Goal: Task Accomplishment & Management: Manage account settings

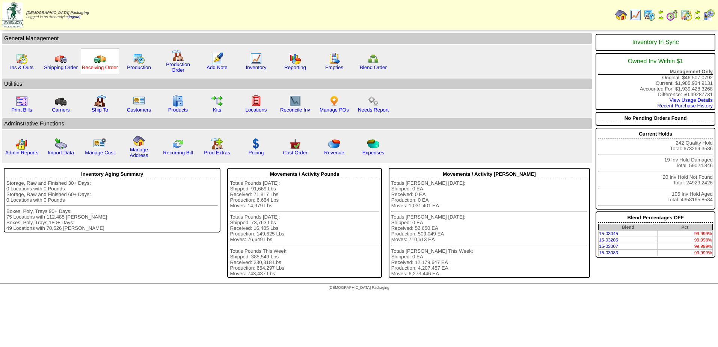
drag, startPoint x: 95, startPoint y: 62, endPoint x: 96, endPoint y: 68, distance: 6.6
click at [95, 62] on img at bounding box center [100, 59] width 12 height 12
click at [687, 14] on img at bounding box center [687, 15] width 12 height 12
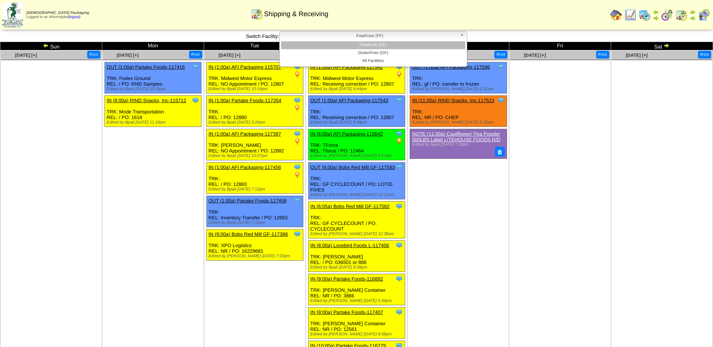
click at [399, 39] on span "FreeFrom (FF)" at bounding box center [369, 36] width 174 height 9
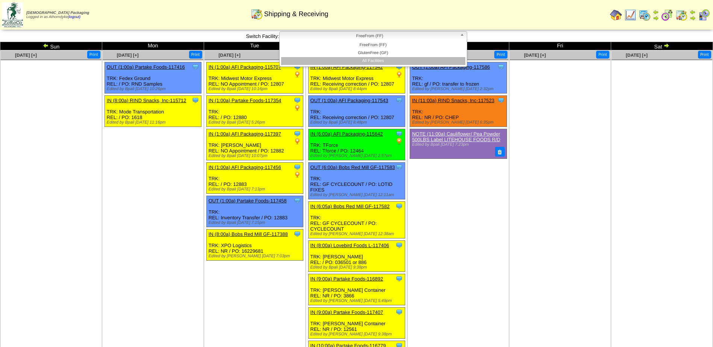
click at [383, 64] on li "All Facilities" at bounding box center [373, 61] width 184 height 8
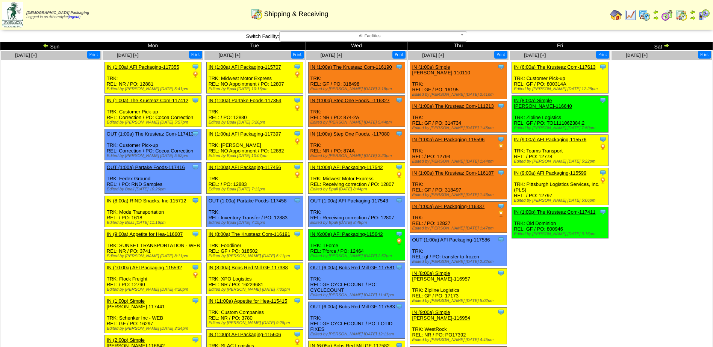
click at [368, 36] on span "All Facilities" at bounding box center [369, 36] width 174 height 9
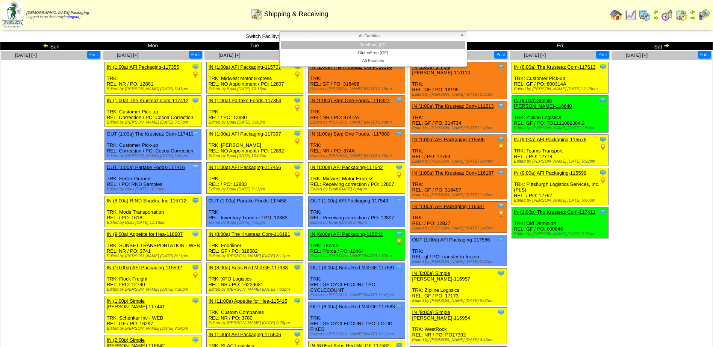
click at [371, 47] on li "FreeFrom (FF)" at bounding box center [373, 45] width 184 height 8
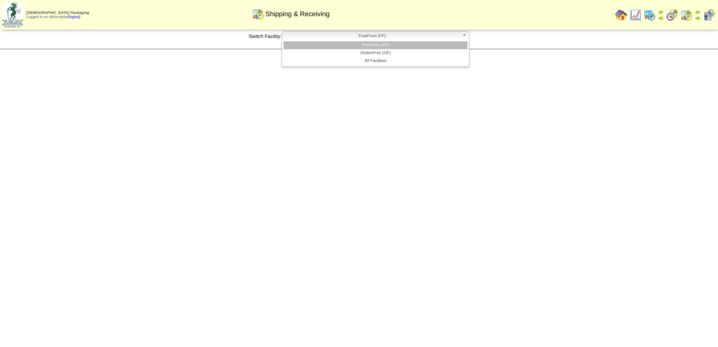
click at [378, 37] on span "FreeFrom (FF)" at bounding box center [372, 36] width 174 height 9
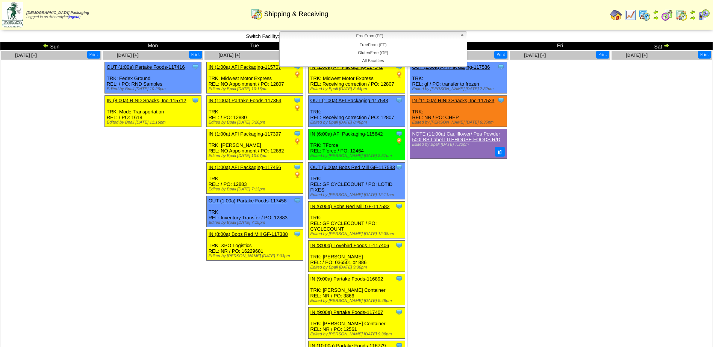
click at [563, 138] on ul at bounding box center [559, 116] width 101 height 113
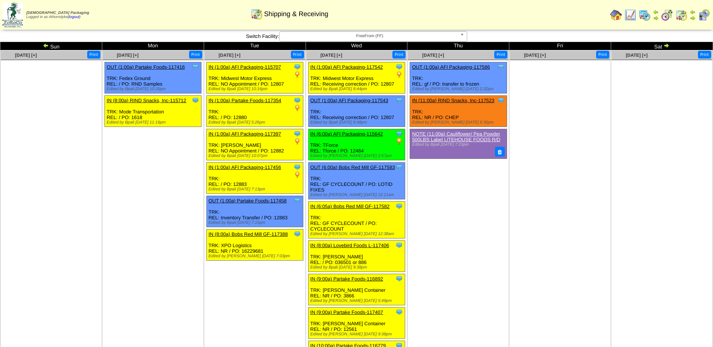
click at [595, 178] on td "Oct 03 [+] Print" at bounding box center [560, 298] width 102 height 497
click at [615, 200] on td "Oct 04 [+] Print" at bounding box center [662, 298] width 102 height 497
click at [646, 156] on ul at bounding box center [661, 116] width 101 height 113
click at [614, 175] on td "Oct 04 [+] Print" at bounding box center [662, 298] width 102 height 497
click at [607, 230] on td "Oct 03 [+] Print" at bounding box center [560, 298] width 102 height 497
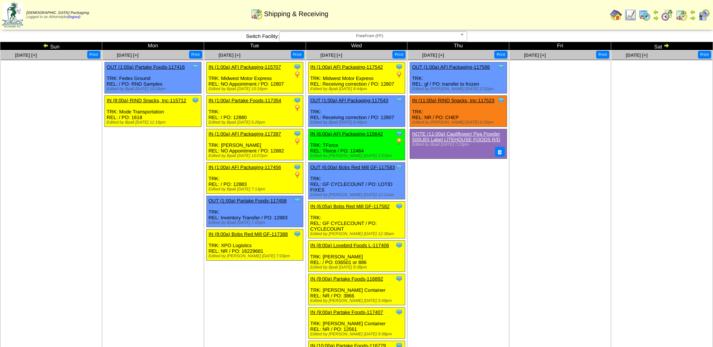
click at [627, 205] on td "Oct 04 [+] Print" at bounding box center [662, 298] width 102 height 497
click at [669, 45] on img at bounding box center [666, 45] width 6 height 6
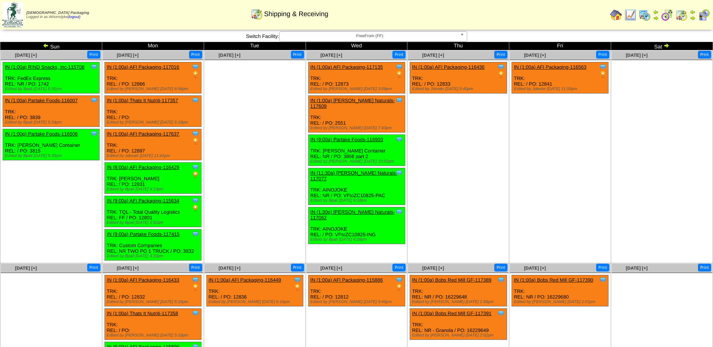
click at [610, 177] on td "Oct 10 [+] Print Clone Item IN (1:00a) AFI Packaging-116563 AFI Packaging Sched…" at bounding box center [560, 156] width 102 height 213
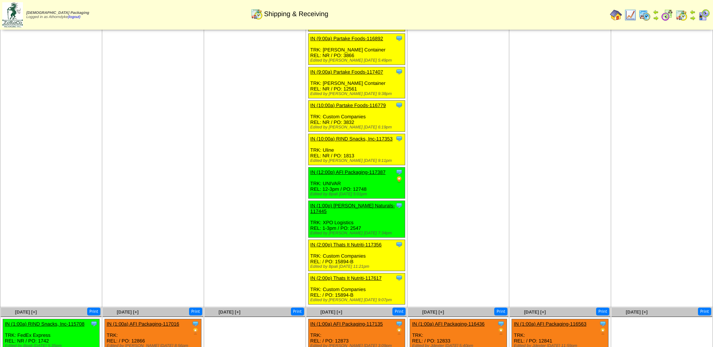
scroll to position [150, 0]
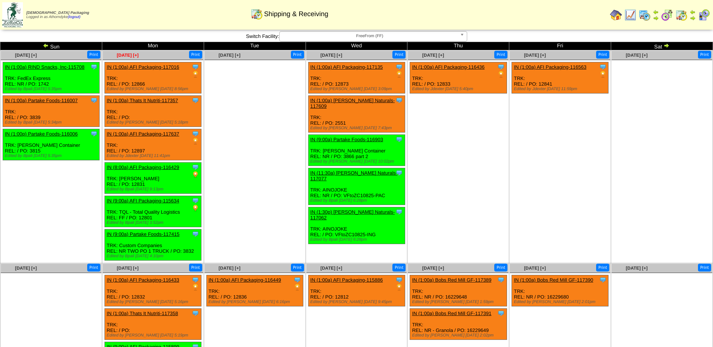
click at [135, 54] on span "Oct 06 [+]" at bounding box center [128, 55] width 22 height 5
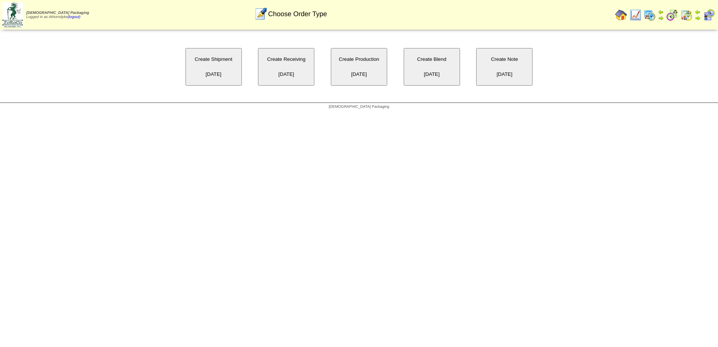
click at [230, 67] on button "Create Shipment 10/06/2025" at bounding box center [214, 67] width 56 height 38
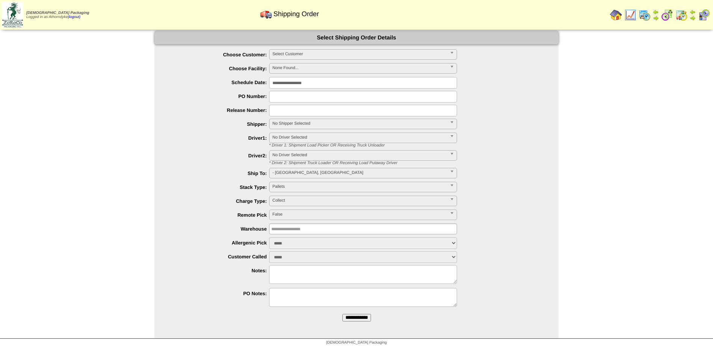
click at [316, 52] on span "Select Customer" at bounding box center [359, 54] width 174 height 9
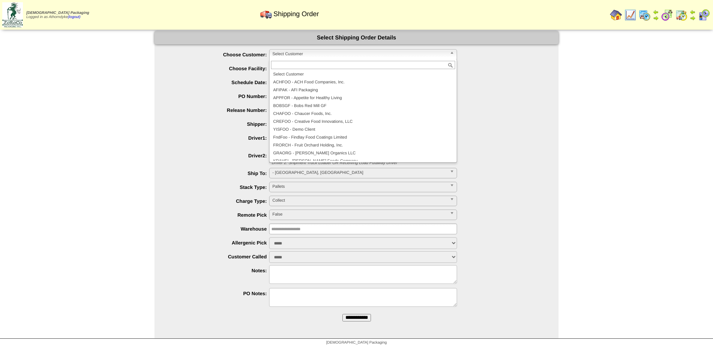
click at [540, 198] on div "******* ********* ******* Collect" at bounding box center [363, 202] width 389 height 12
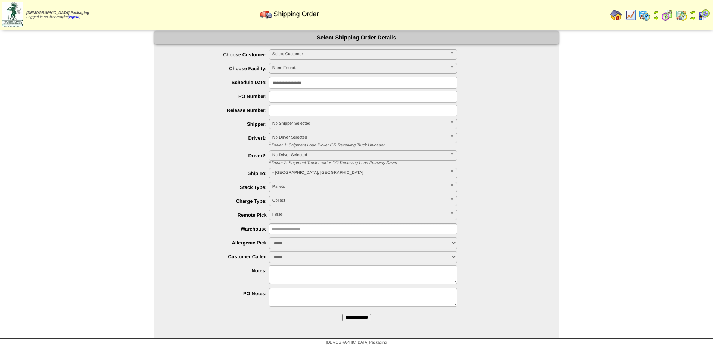
click at [311, 56] on span "Select Customer" at bounding box center [359, 54] width 174 height 9
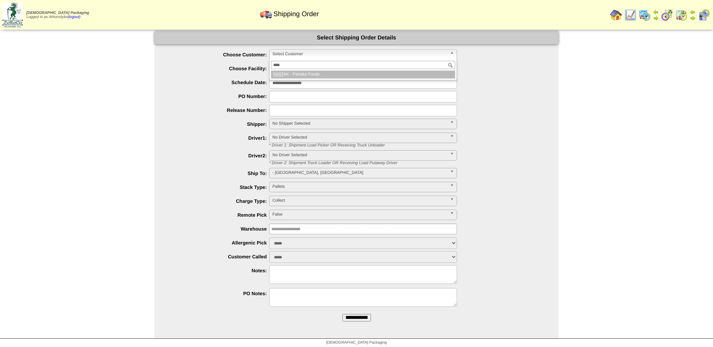
type input "****"
click at [326, 72] on li "PART AK - Partake Foods" at bounding box center [363, 75] width 184 height 8
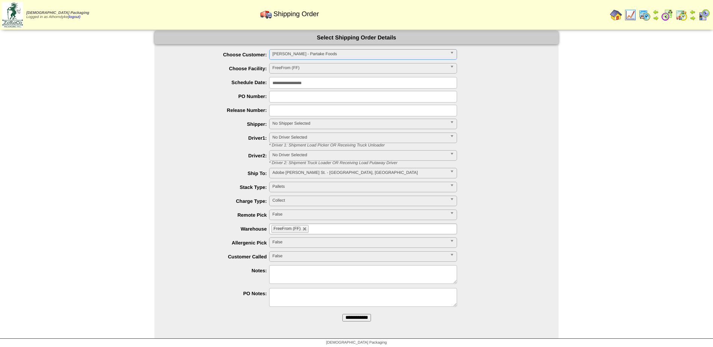
click at [435, 95] on input "text" at bounding box center [363, 97] width 188 height 12
click at [510, 109] on div at bounding box center [363, 111] width 389 height 12
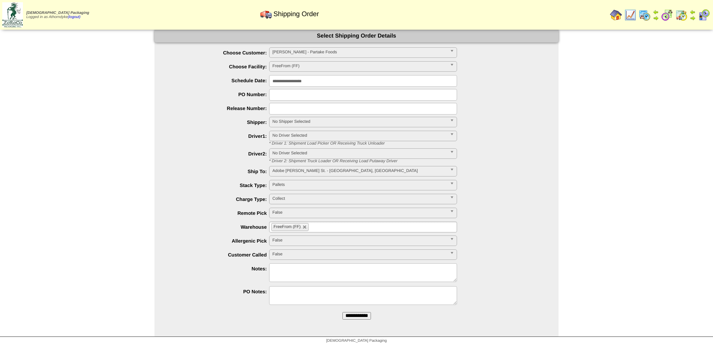
scroll to position [2, 0]
click at [364, 316] on input "**********" at bounding box center [356, 316] width 29 height 8
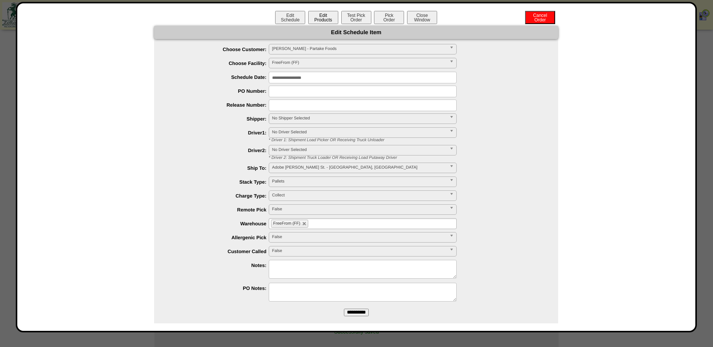
click at [315, 19] on button "Edit Products" at bounding box center [323, 17] width 30 height 13
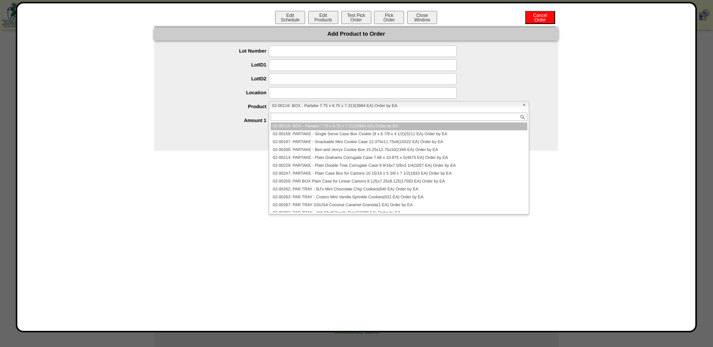
click at [388, 105] on span "02-00116: BOX - Partake 7.75 x 6.75 x 7.313(3984 EA) Order by EA" at bounding box center [395, 105] width 247 height 9
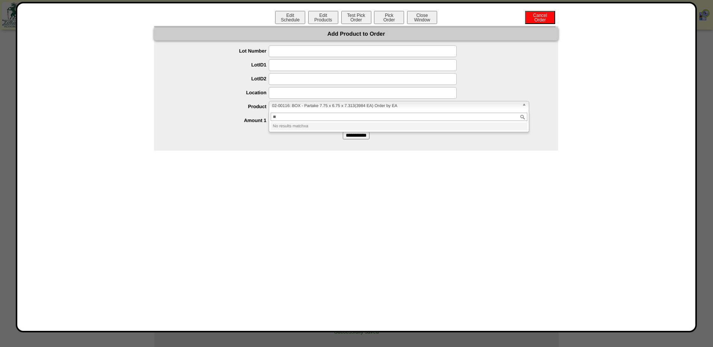
type input "*"
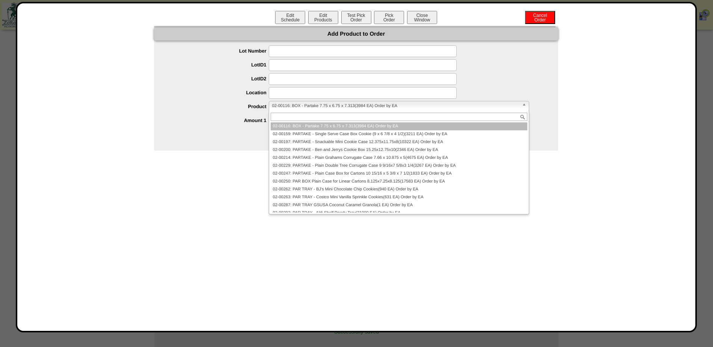
click at [388, 105] on span "02-00116: BOX - Partake 7.75 x 6.75 x 7.313(3984 EA) Order by EA" at bounding box center [395, 105] width 247 height 9
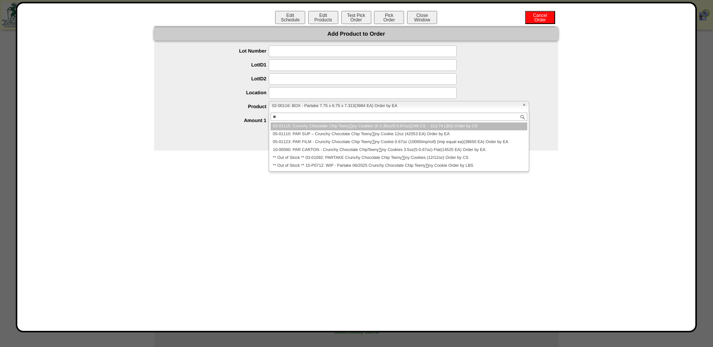
type input "*"
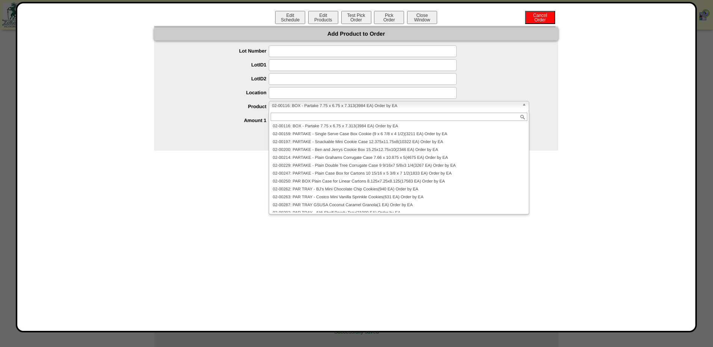
click at [214, 177] on div "**********" at bounding box center [356, 167] width 663 height 313
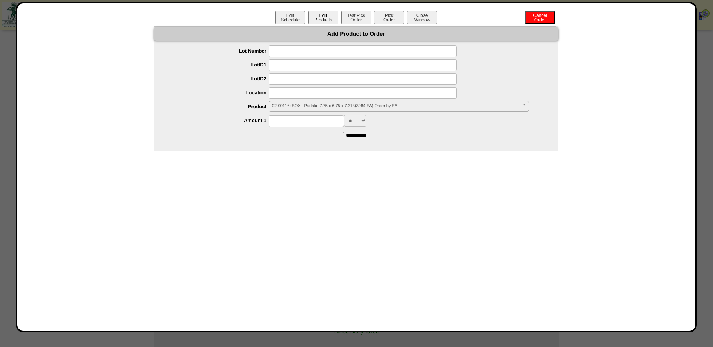
click at [327, 15] on button "Edit Products" at bounding box center [323, 17] width 30 height 13
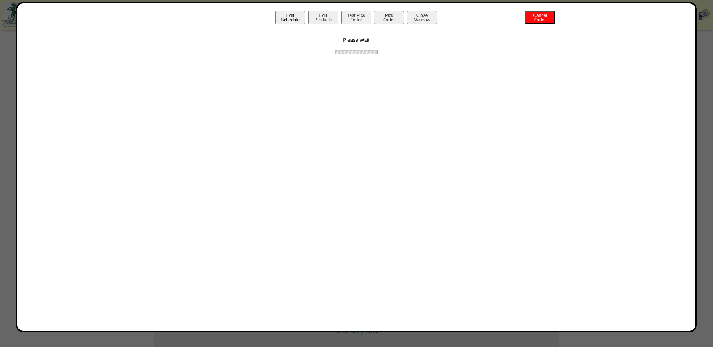
click at [288, 14] on button "Edit Schedule" at bounding box center [290, 17] width 30 height 13
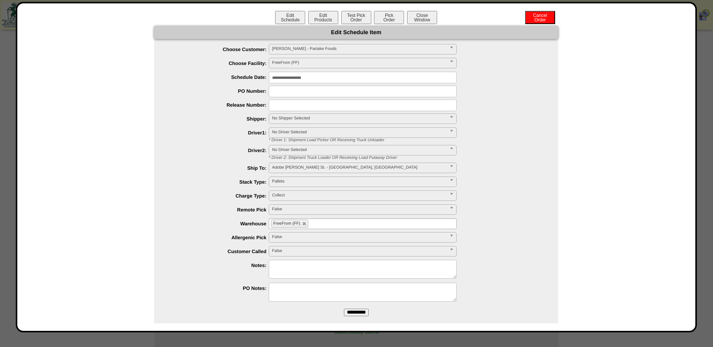
click at [297, 62] on span "FreeFrom (FF)" at bounding box center [359, 62] width 174 height 9
click at [512, 63] on div "**********" at bounding box center [363, 64] width 389 height 12
click at [323, 48] on span "PARTAK - Partake Foods" at bounding box center [359, 48] width 174 height 9
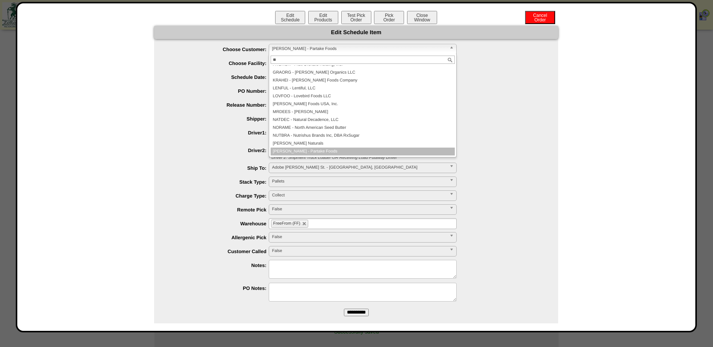
scroll to position [0, 0]
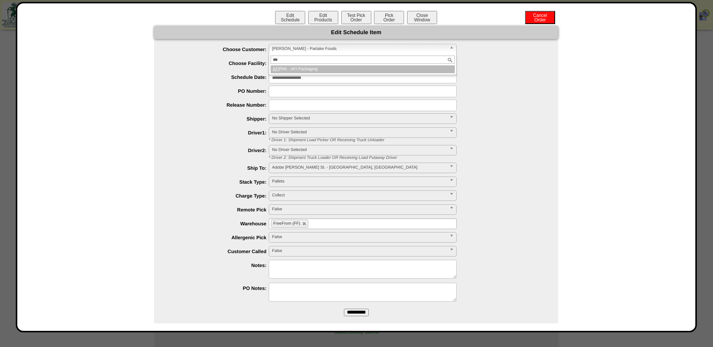
type input "***"
click at [315, 72] on li "AFI PAK - AFI Packaging" at bounding box center [362, 69] width 184 height 8
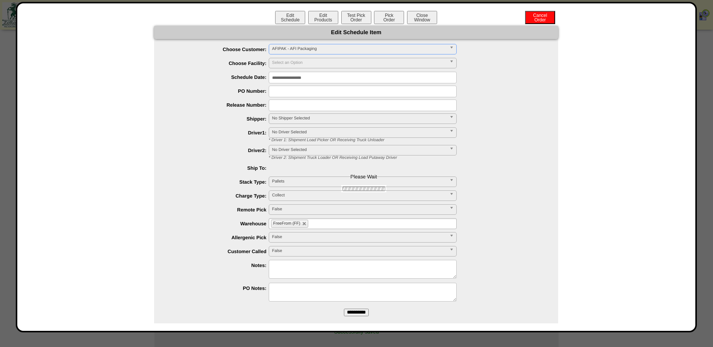
type input "**********"
click at [350, 315] on input "**********" at bounding box center [356, 313] width 25 height 8
click at [320, 21] on button "Edit Products" at bounding box center [323, 17] width 30 height 13
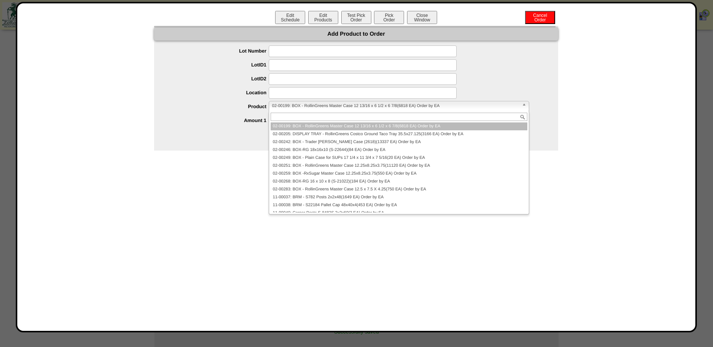
click at [306, 105] on span "02-00199: BOX - RollinGreens Master Case 12 13/16 x 6 1/2 x 6 7/8(6818 EA) Orde…" at bounding box center [395, 105] width 247 height 9
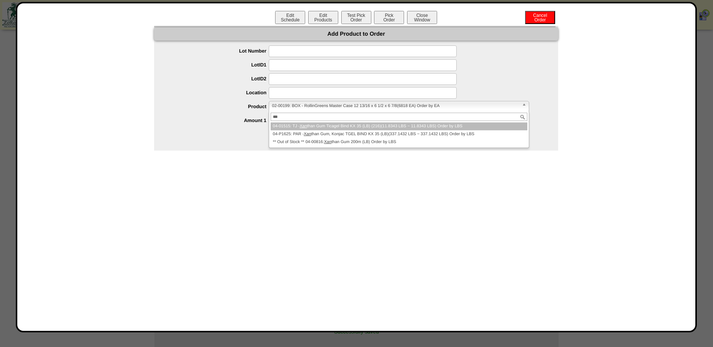
type input "***"
click at [370, 124] on li "04-01515: TJ - Xan than Gum Ticagel Bind KX 35 (LB) (216)(11.8343 LBS ~ 11.8343…" at bounding box center [398, 126] width 257 height 8
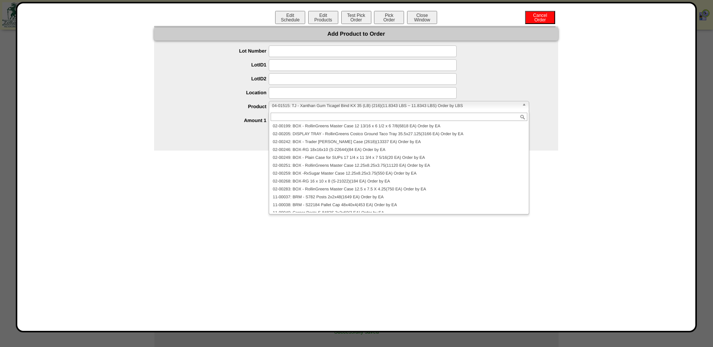
scroll to position [528, 0]
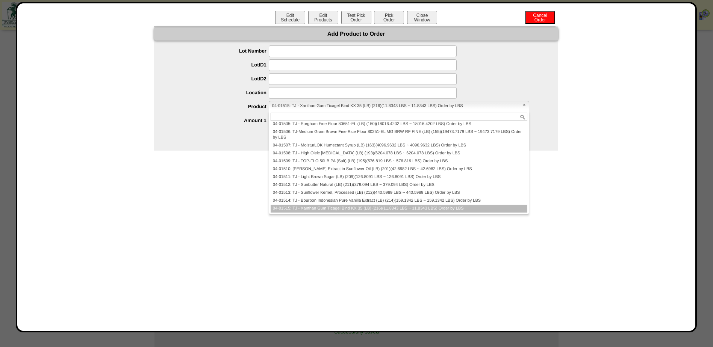
click at [472, 106] on span "04-01515: TJ - Xanthan Gum Ticagel Bind KX 35 (LB) (216)(11.8343 LBS ~ 11.8343 …" at bounding box center [395, 105] width 247 height 9
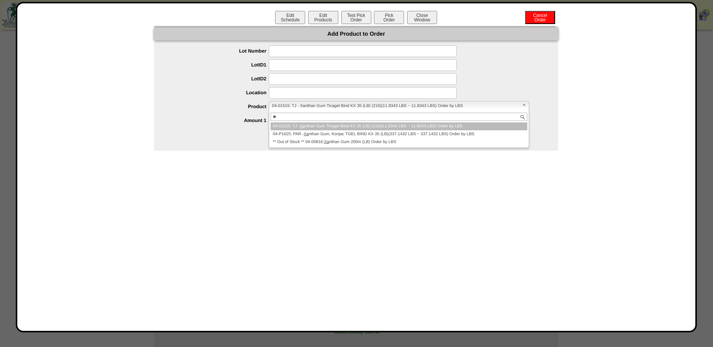
scroll to position [0, 0]
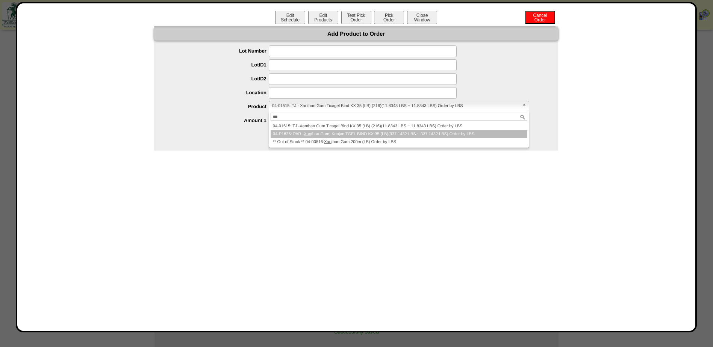
type input "***"
click at [290, 134] on li "04-P1625: PAR - Xan than Gum, Konjac TGEL BIND KX 35 (LB)(337.1432 LBS ~ 337.14…" at bounding box center [398, 134] width 257 height 8
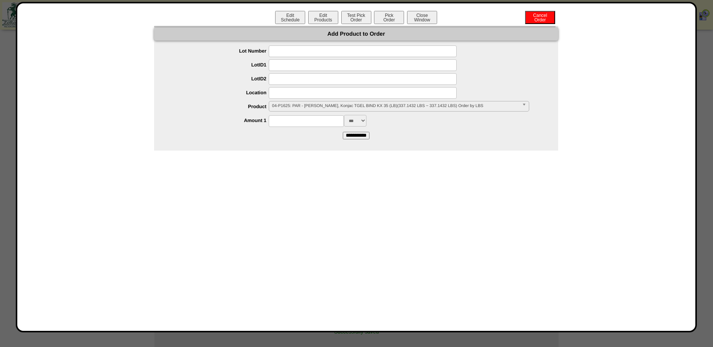
click at [318, 115] on input at bounding box center [306, 121] width 75 height 12
type input "***"
click at [281, 184] on div "**********" at bounding box center [356, 167] width 663 height 313
click at [356, 138] on input "**********" at bounding box center [356, 136] width 27 height 8
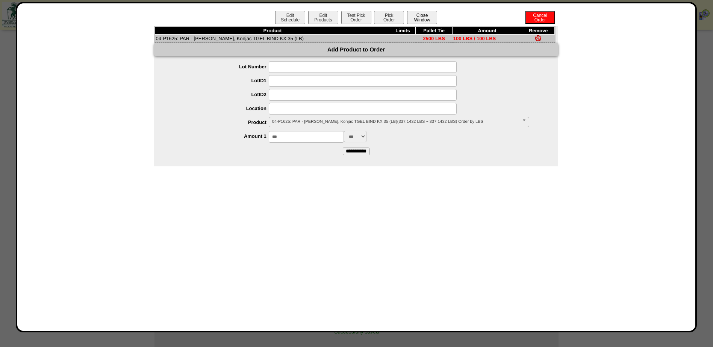
click at [421, 16] on button "Close Window" at bounding box center [422, 17] width 30 height 13
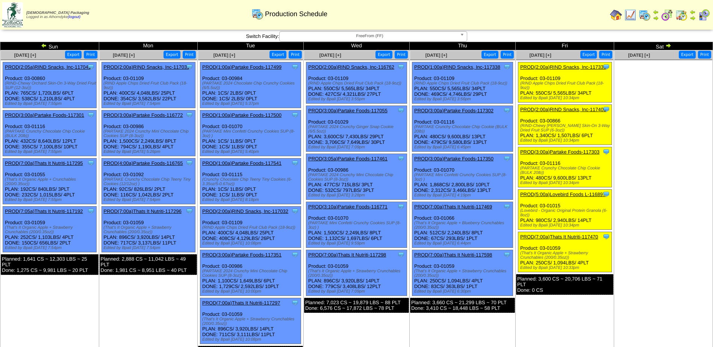
click at [687, 13] on img at bounding box center [681, 15] width 12 height 12
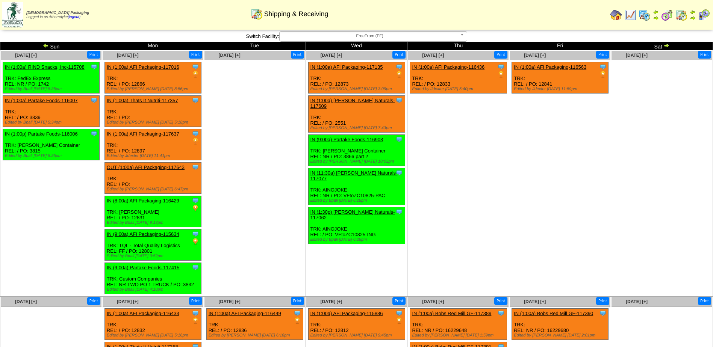
click at [48, 50] on td "[DATE] [+] Print Clone Item IN (1:00a) RIND Snacks, Inc-115708 RIND Snacks, Inc…" at bounding box center [51, 173] width 102 height 246
click at [47, 45] on img at bounding box center [46, 45] width 6 height 6
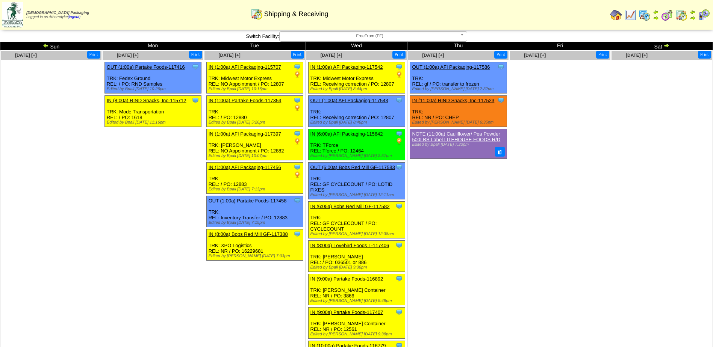
click at [601, 206] on td "[DATE] [+] Print" at bounding box center [560, 298] width 102 height 497
click at [668, 45] on img at bounding box center [666, 45] width 6 height 6
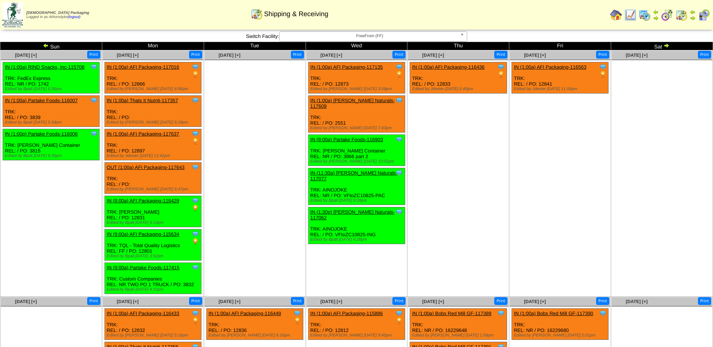
click at [153, 167] on link "OUT (1:00a) AFI Packaging-117643" at bounding box center [146, 168] width 78 height 6
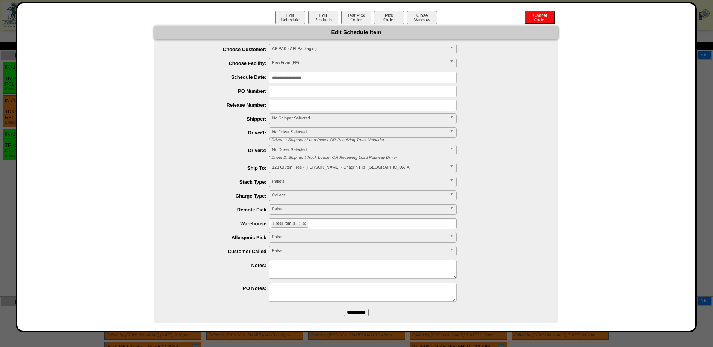
click at [291, 106] on input "text" at bounding box center [363, 106] width 188 height 12
click at [288, 100] on input "**********" at bounding box center [363, 106] width 188 height 12
type input "**********"
click at [289, 95] on input "text" at bounding box center [363, 92] width 188 height 12
type input "*****"
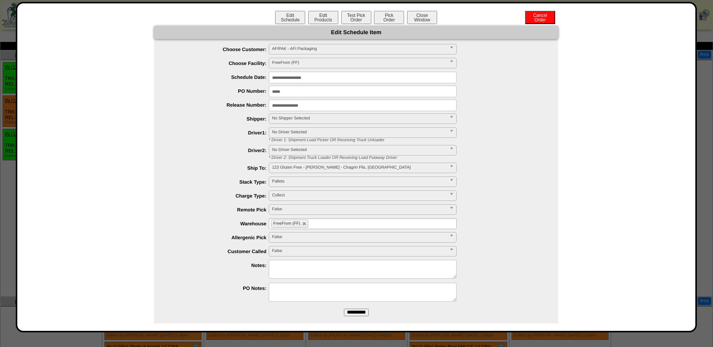
click at [353, 313] on input "**********" at bounding box center [356, 313] width 25 height 8
click at [432, 18] on button "Close Window" at bounding box center [422, 17] width 30 height 13
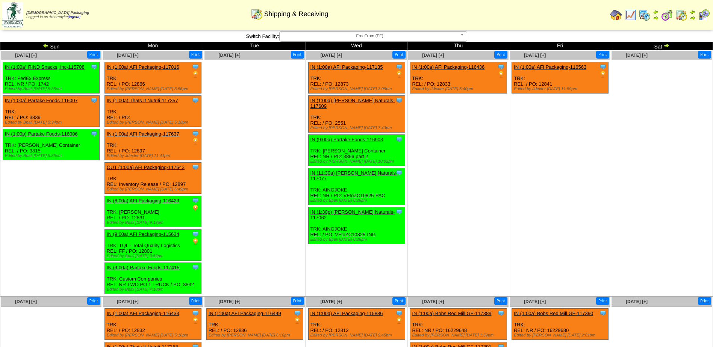
click at [565, 187] on td "[DATE] [+] Print Clone Item IN (1:00a) AFI Packaging-116563 AFI Packaging Sched…" at bounding box center [560, 173] width 102 height 246
click at [630, 169] on ul at bounding box center [661, 116] width 101 height 113
click at [666, 175] on td "[DATE] [+] Print" at bounding box center [662, 173] width 102 height 246
click at [47, 42] on img at bounding box center [46, 45] width 6 height 6
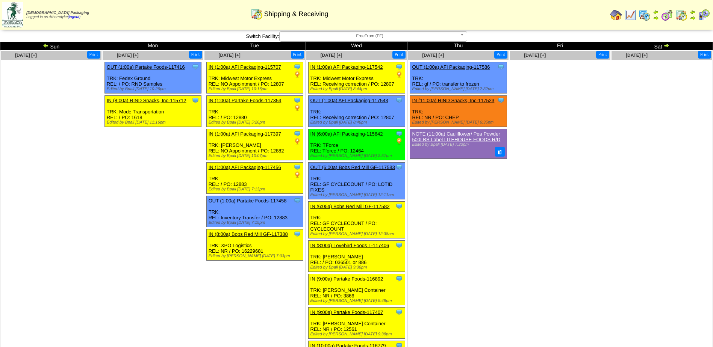
click at [633, 179] on td "[DATE] [+] Print" at bounding box center [662, 298] width 102 height 497
click at [603, 241] on td "[DATE] [+] Print" at bounding box center [560, 298] width 102 height 497
click at [602, 241] on td "Oct 03 [+] Print" at bounding box center [560, 298] width 102 height 497
click at [666, 44] on img at bounding box center [666, 45] width 6 height 6
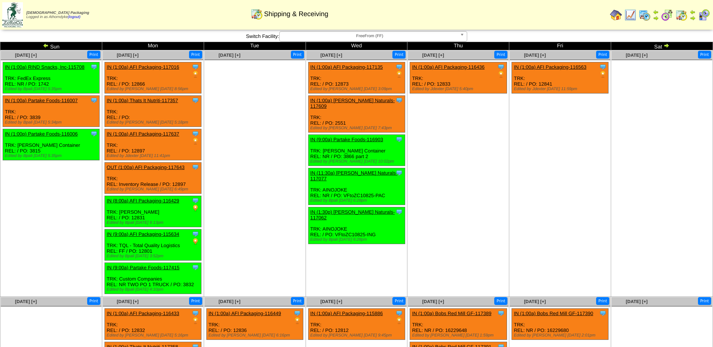
click at [666, 44] on img at bounding box center [666, 45] width 6 height 6
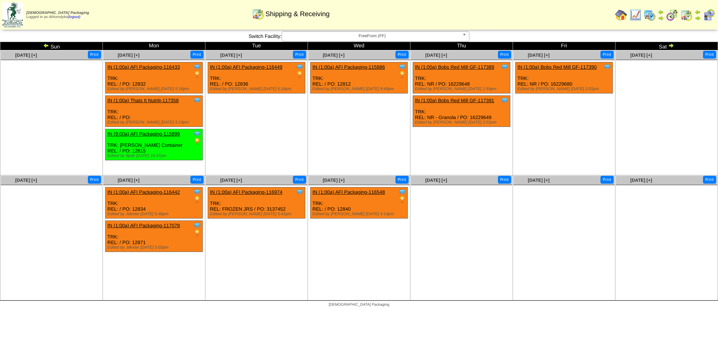
click at [639, 134] on ul at bounding box center [666, 116] width 101 height 113
click at [246, 139] on ul "Clone Item IN (1:00a) AFI Packaging-116449 AFI Packaging ScheduleID: 116449 110…" at bounding box center [256, 118] width 101 height 113
click at [559, 248] on ul at bounding box center [563, 241] width 101 height 113
click at [669, 130] on ul at bounding box center [666, 116] width 101 height 113
click at [697, 15] on img at bounding box center [698, 18] width 6 height 6
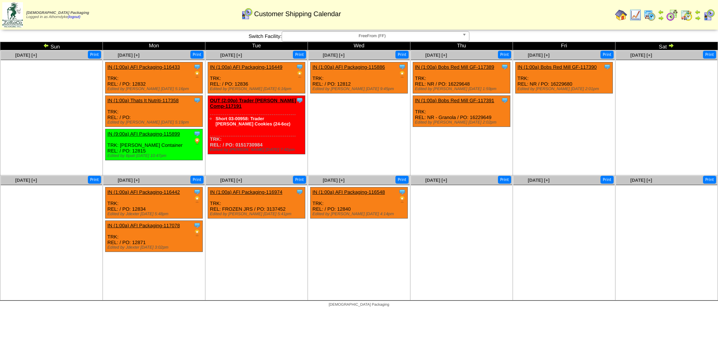
drag, startPoint x: 44, startPoint y: 45, endPoint x: 77, endPoint y: 93, distance: 58.0
click at [44, 45] on img at bounding box center [46, 45] width 6 height 6
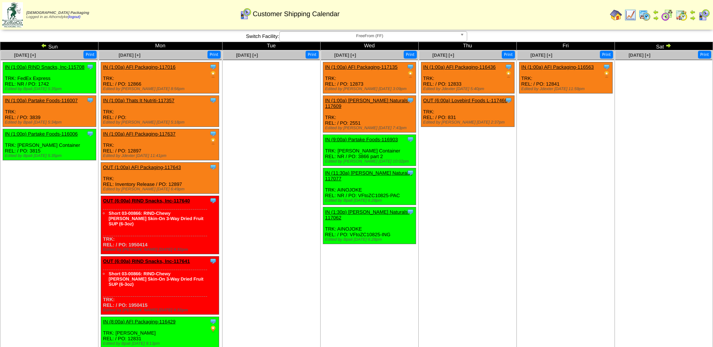
click at [667, 45] on img at bounding box center [668, 45] width 6 height 6
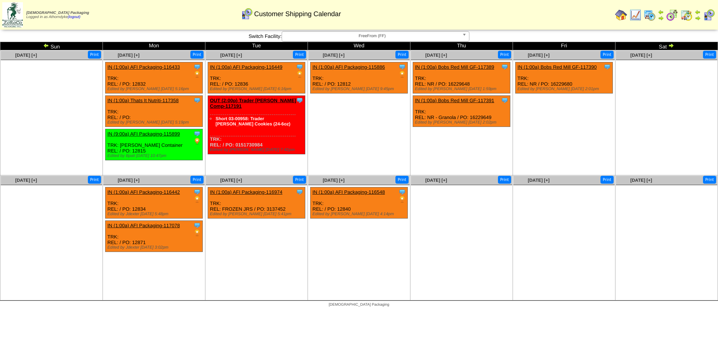
click at [668, 43] on img at bounding box center [671, 45] width 6 height 6
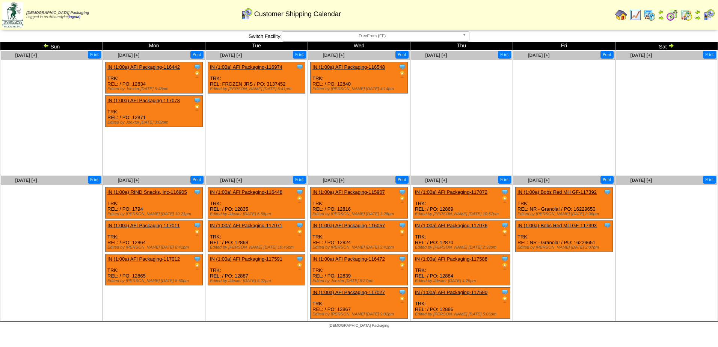
click at [671, 46] on img at bounding box center [671, 45] width 6 height 6
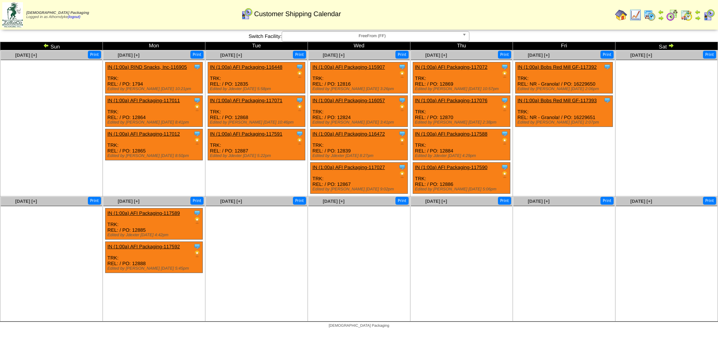
click at [672, 43] on img at bounding box center [671, 45] width 6 height 6
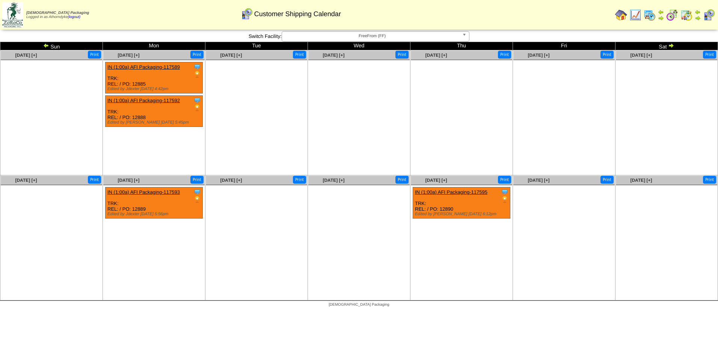
click at [670, 45] on img at bounding box center [671, 45] width 6 height 6
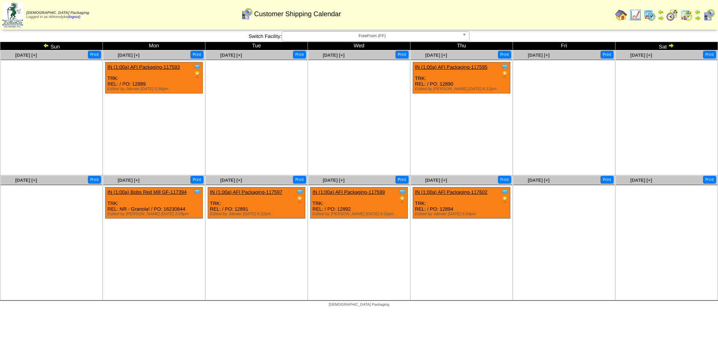
click at [237, 311] on html "[DEMOGRAPHIC_DATA] Packaging Logged in as Athorndyke (logout) Print All" at bounding box center [359, 155] width 718 height 311
click at [452, 174] on ul "Clone Item IN (1:00a) AFI Packaging-117595 AFI Packaging ScheduleID: 117595 275…" at bounding box center [461, 118] width 101 height 113
